Goal: Task Accomplishment & Management: Manage account settings

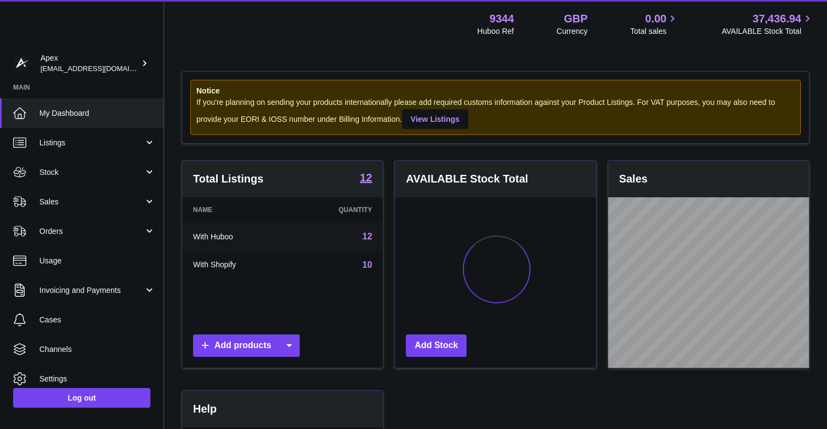
scroll to position [171, 201]
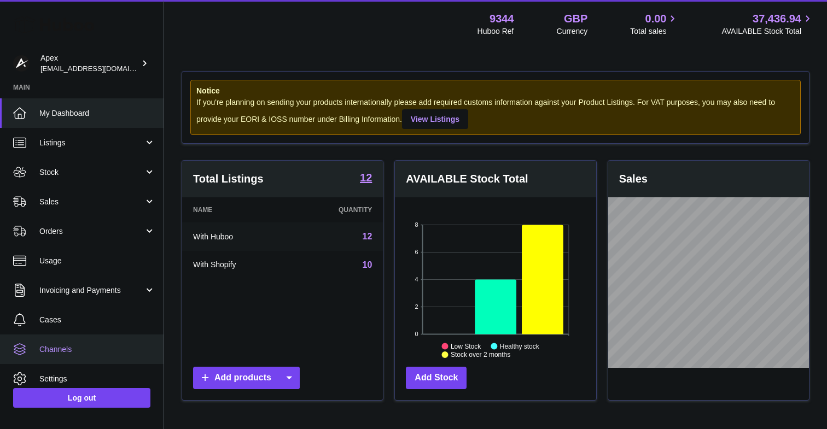
click at [78, 347] on span "Channels" at bounding box center [97, 349] width 116 height 10
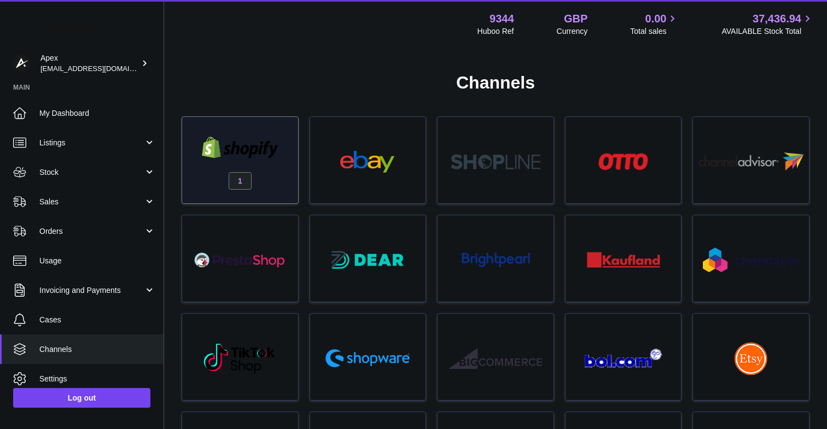
click at [261, 175] on div "1" at bounding box center [239, 163] width 105 height 70
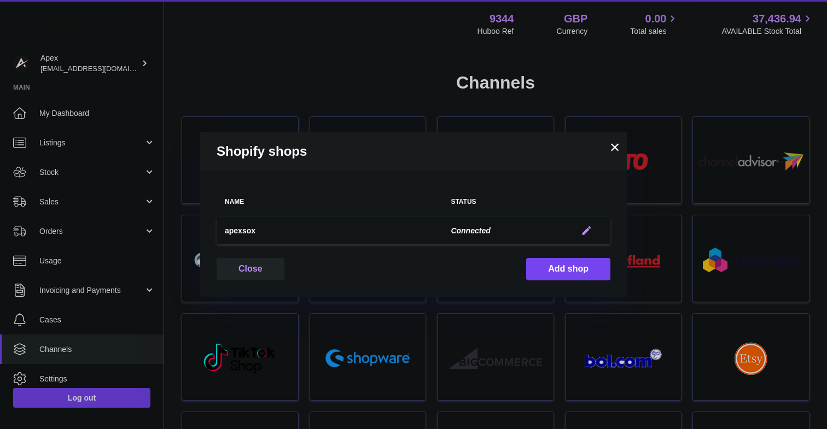
click at [587, 230] on em "button" at bounding box center [586, 230] width 11 height 11
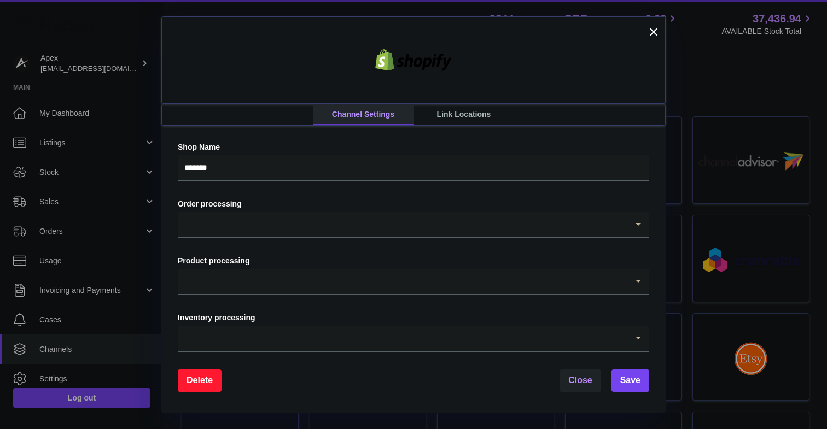
click at [454, 114] on link "Link Locations" at bounding box center [463, 114] width 101 height 21
